Goal: Information Seeking & Learning: Find contact information

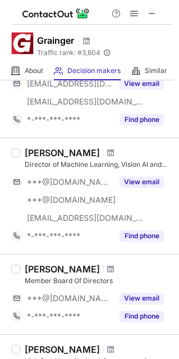
scroll to position [406, 0]
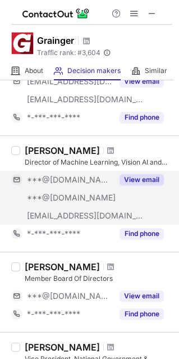
click at [140, 174] on button "View email" at bounding box center [142, 179] width 44 height 11
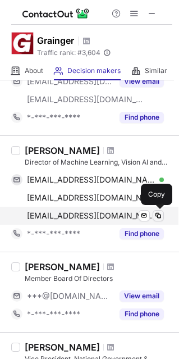
click at [156, 212] on span at bounding box center [158, 216] width 9 height 9
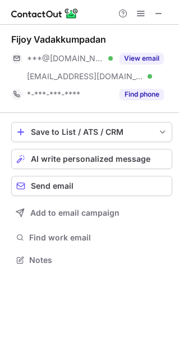
scroll to position [252, 179]
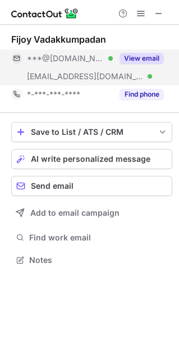
click at [138, 53] on button "View email" at bounding box center [142, 58] width 44 height 11
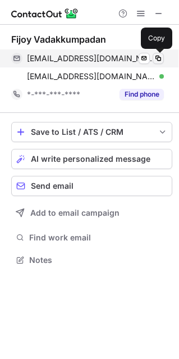
click at [162, 54] on span at bounding box center [158, 58] width 9 height 9
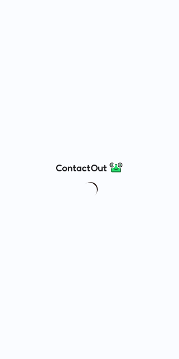
click at [122, 92] on div at bounding box center [89, 179] width 179 height 359
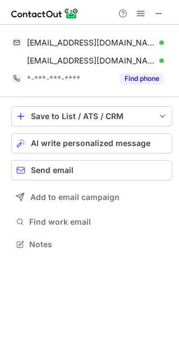
scroll to position [236, 179]
click at [159, 14] on span at bounding box center [159, 13] width 9 height 9
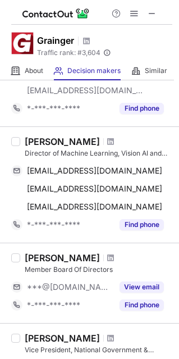
scroll to position [416, 0]
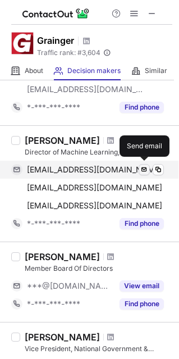
click at [141, 169] on span at bounding box center [144, 169] width 9 height 9
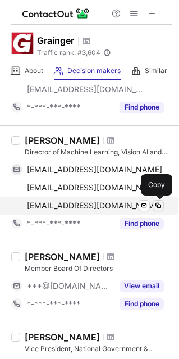
click at [158, 204] on span at bounding box center [158, 205] width 9 height 9
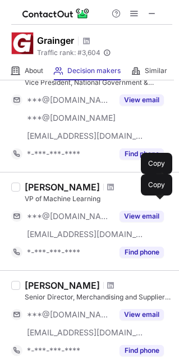
scroll to position [682, 0]
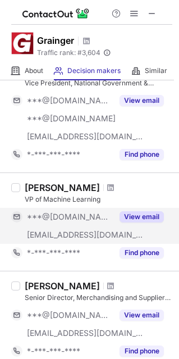
click at [145, 212] on button "View email" at bounding box center [142, 217] width 44 height 11
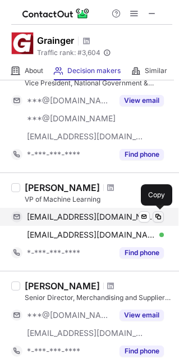
click at [157, 214] on span at bounding box center [158, 217] width 9 height 9
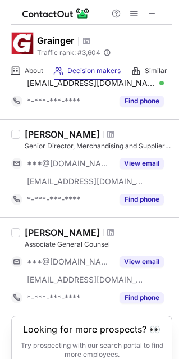
scroll to position [874, 0]
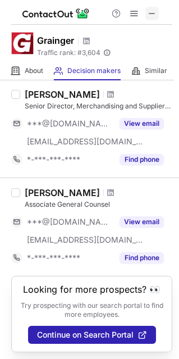
click at [155, 14] on span at bounding box center [152, 13] width 9 height 9
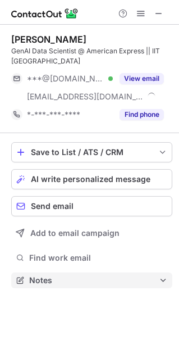
scroll to position [272, 179]
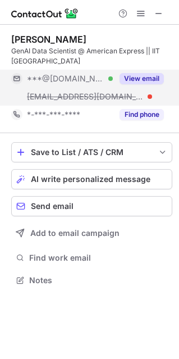
click at [142, 81] on button "View email" at bounding box center [142, 78] width 44 height 11
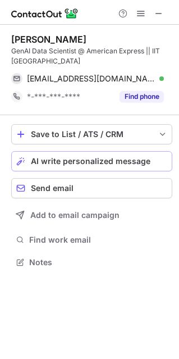
scroll to position [254, 179]
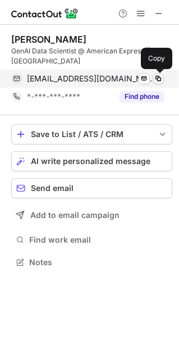
click at [161, 78] on span at bounding box center [158, 78] width 9 height 9
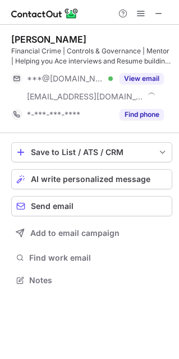
scroll to position [272, 179]
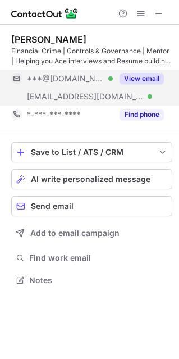
click at [130, 76] on button "View email" at bounding box center [142, 78] width 44 height 11
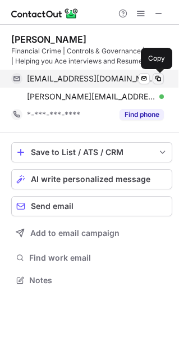
click at [160, 77] on span at bounding box center [158, 78] width 9 height 9
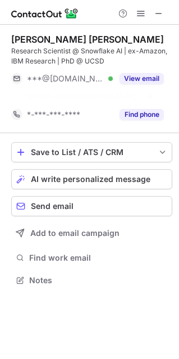
scroll to position [254, 179]
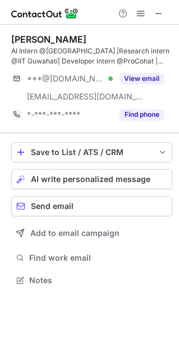
scroll to position [272, 179]
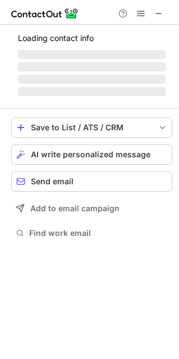
scroll to position [219, 179]
